Goal: Task Accomplishment & Management: Manage account settings

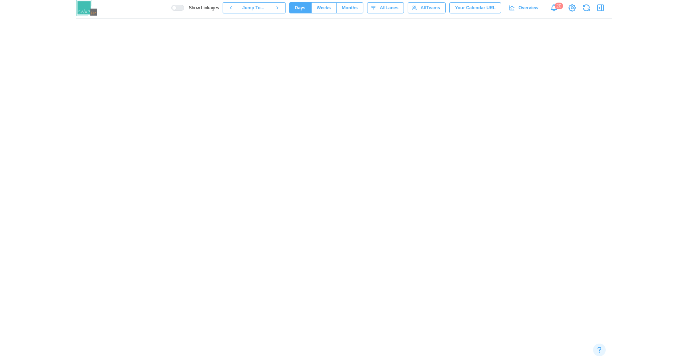
scroll to position [0, 6558]
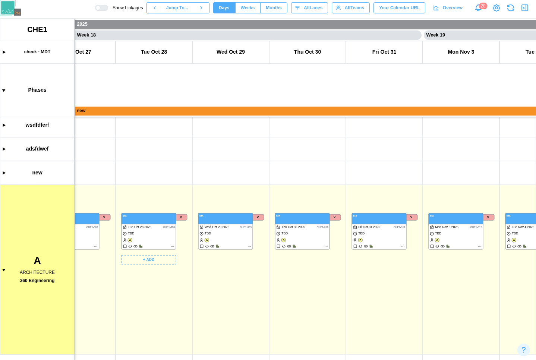
click at [173, 246] on canvas at bounding box center [268, 189] width 536 height 341
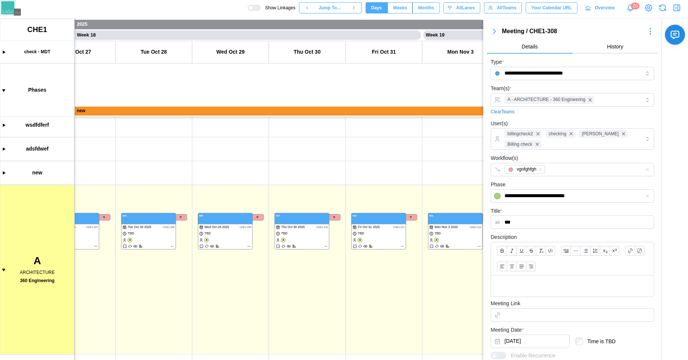
scroll to position [118, 0]
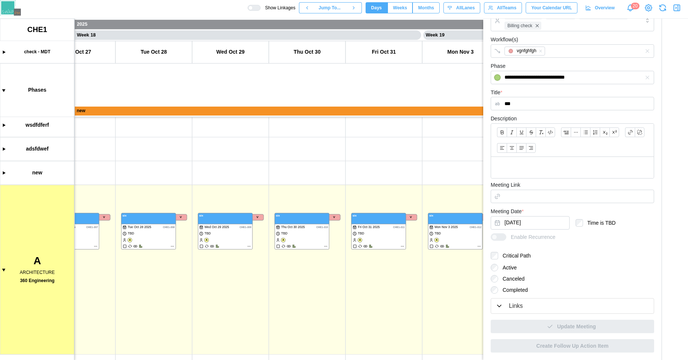
click at [502, 278] on label "Canceled" at bounding box center [511, 278] width 26 height 7
click at [447, 236] on canvas at bounding box center [344, 189] width 688 height 341
click at [388, 240] on canvas at bounding box center [344, 189] width 688 height 341
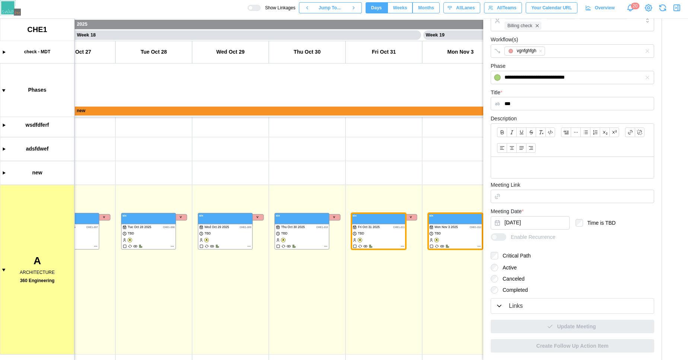
scroll to position [0, 0]
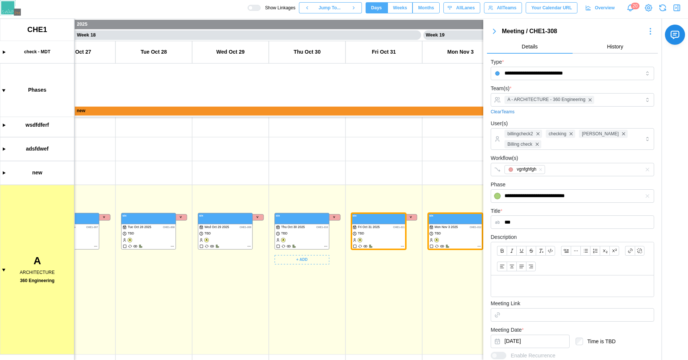
click at [315, 231] on canvas at bounding box center [344, 189] width 688 height 341
click at [495, 27] on icon "button" at bounding box center [494, 31] width 9 height 9
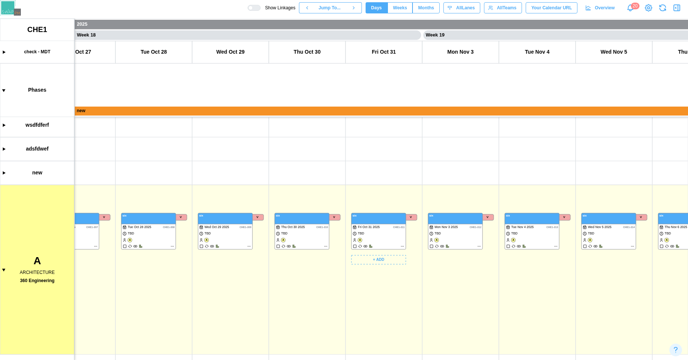
click at [380, 232] on canvas at bounding box center [344, 189] width 688 height 341
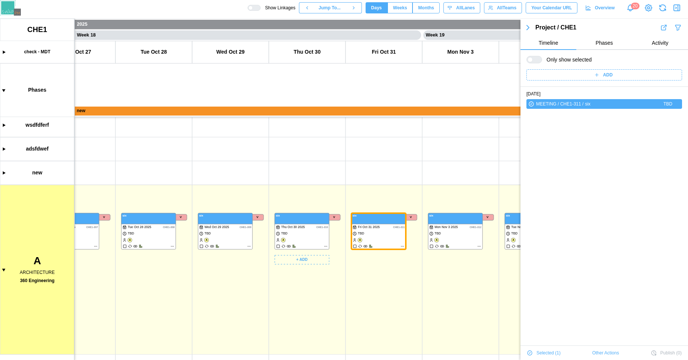
scroll to position [13, 0]
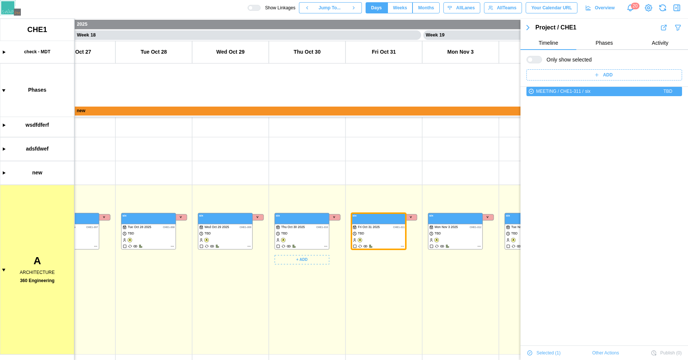
click at [301, 244] on canvas at bounding box center [344, 189] width 688 height 341
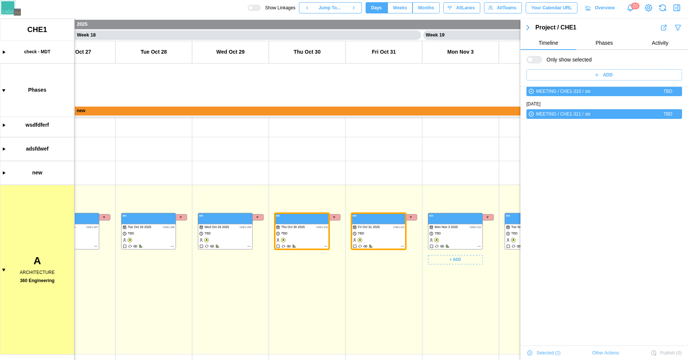
click at [441, 234] on canvas at bounding box center [344, 189] width 688 height 341
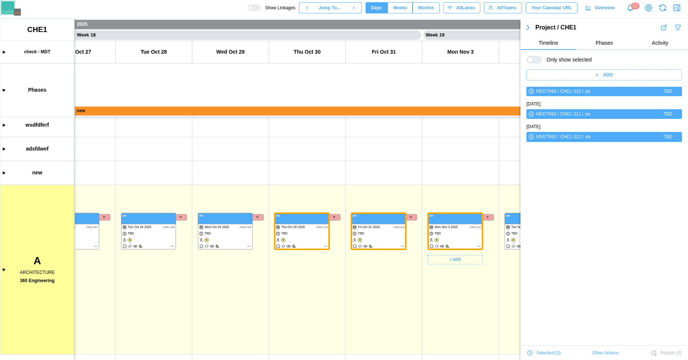
scroll to position [0, 0]
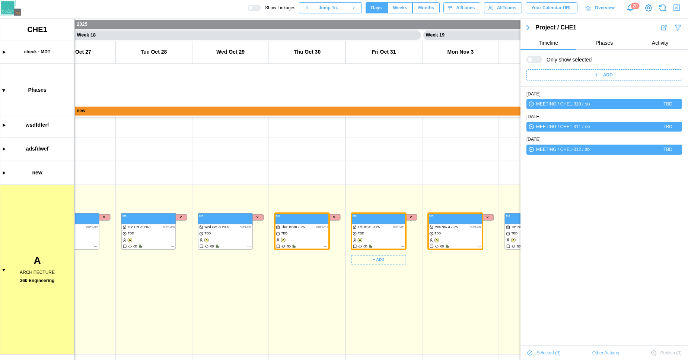
click at [364, 229] on canvas at bounding box center [344, 189] width 688 height 341
click at [231, 231] on canvas at bounding box center [344, 189] width 688 height 341
click at [249, 244] on canvas at bounding box center [344, 189] width 688 height 341
click at [249, 245] on canvas at bounding box center [344, 189] width 688 height 341
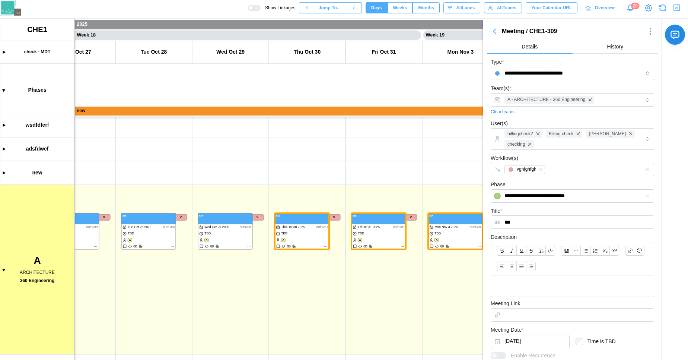
scroll to position [118, 0]
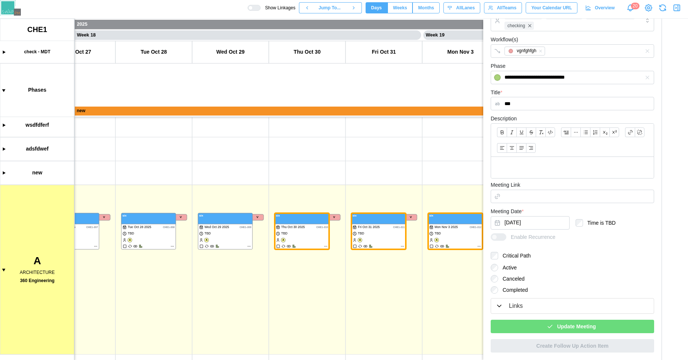
click at [518, 321] on div "Update Meeting" at bounding box center [572, 326] width 152 height 13
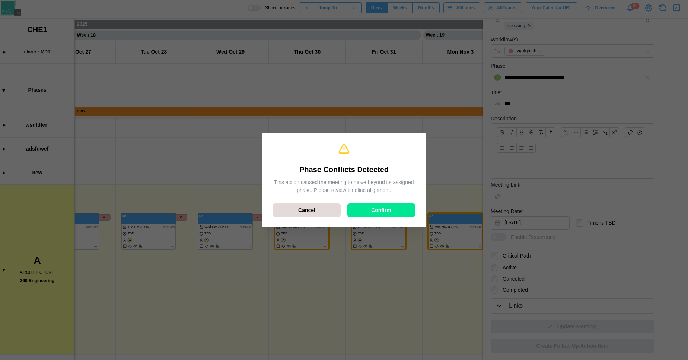
click at [394, 210] on div "Confirm" at bounding box center [381, 210] width 54 height 13
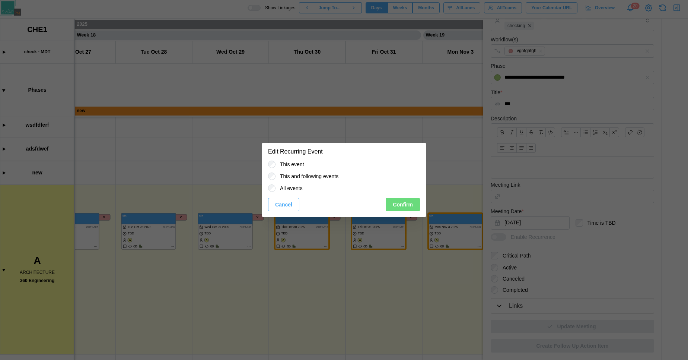
click at [399, 205] on span "Confirm" at bounding box center [403, 204] width 20 height 13
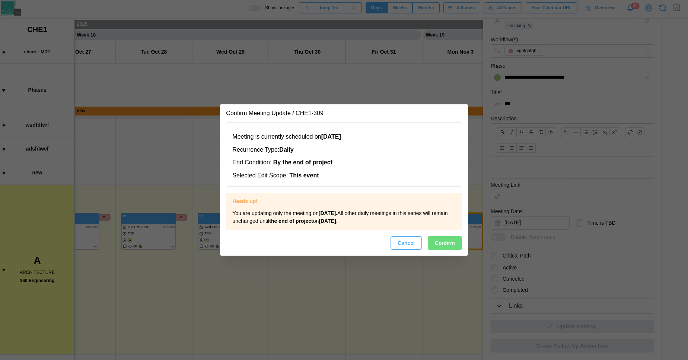
click at [444, 242] on span "Confirm" at bounding box center [445, 243] width 20 height 13
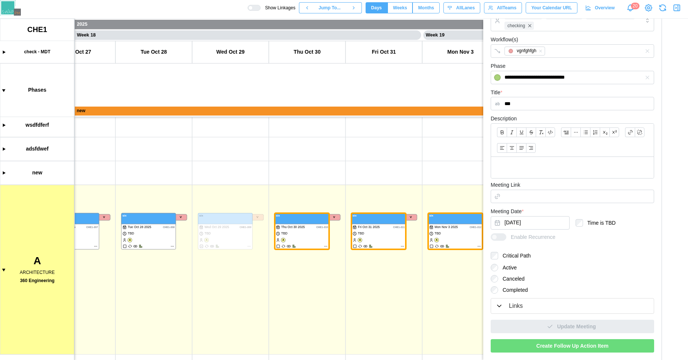
click at [501, 302] on icon "button" at bounding box center [499, 305] width 7 height 7
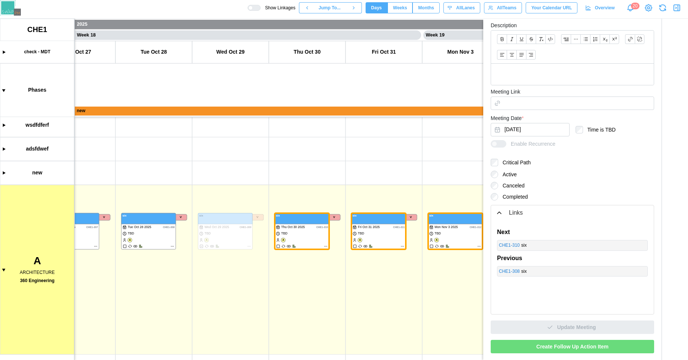
scroll to position [212, 0]
click at [507, 230] on div "Next" at bounding box center [503, 231] width 13 height 9
click at [508, 258] on div "Previous" at bounding box center [509, 257] width 25 height 9
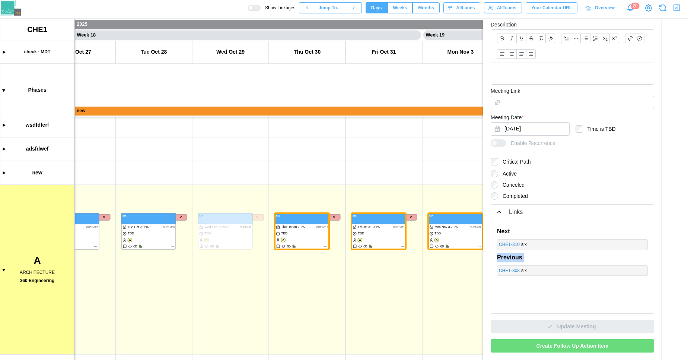
click at [508, 258] on div "Previous" at bounding box center [509, 257] width 25 height 9
click at [174, 247] on canvas at bounding box center [344, 189] width 688 height 341
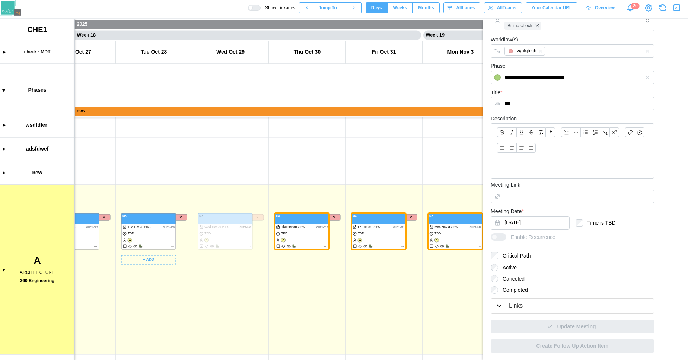
scroll to position [98, 0]
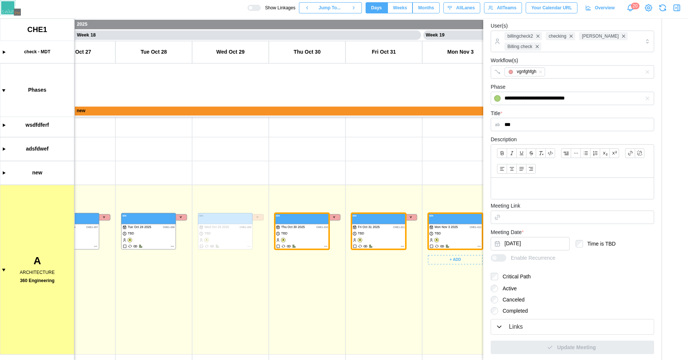
click at [505, 331] on div "Links" at bounding box center [573, 326] width 154 height 9
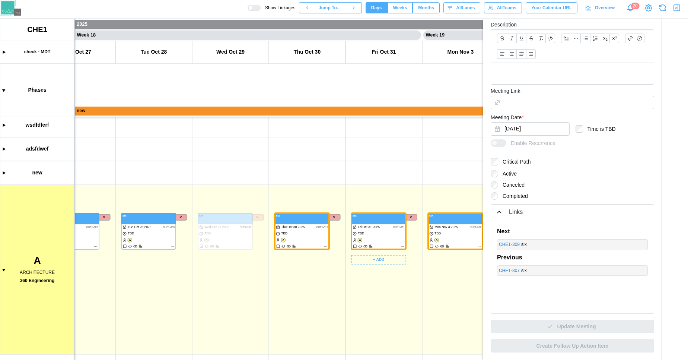
scroll to position [0, 6863]
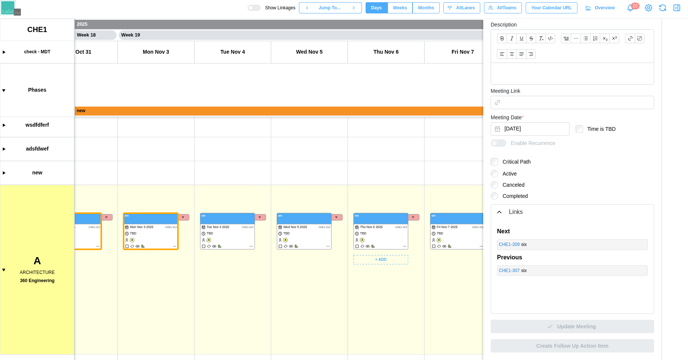
click at [406, 246] on canvas at bounding box center [344, 189] width 688 height 341
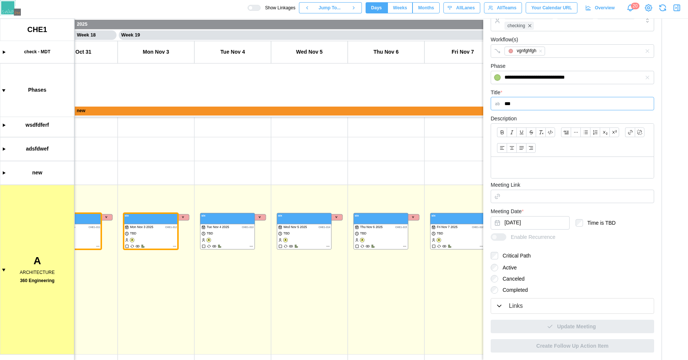
scroll to position [98, 0]
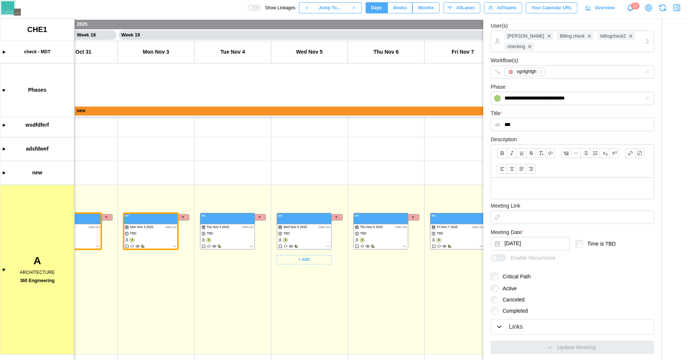
click at [496, 325] on icon "button" at bounding box center [499, 326] width 7 height 7
